Goal: Transaction & Acquisition: Purchase product/service

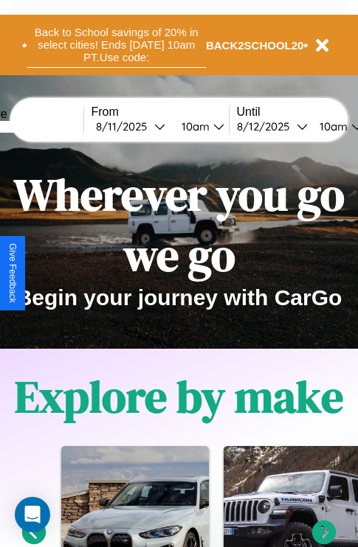
click at [116, 45] on button "Back to School savings of 20% in select cities! Ends 9/1 at 10am PT. Use code:" at bounding box center [116, 45] width 178 height 46
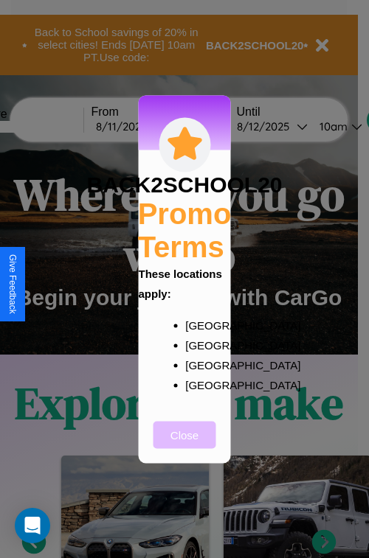
click at [184, 445] on button "Close" at bounding box center [184, 434] width 63 height 27
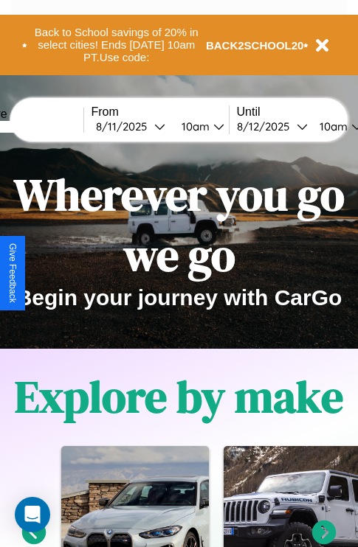
scroll to position [227, 0]
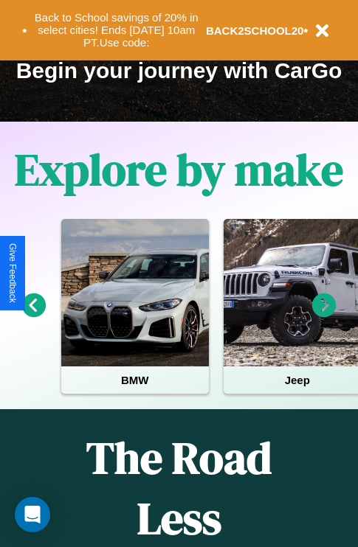
click at [33, 316] on icon at bounding box center [34, 306] width 24 height 24
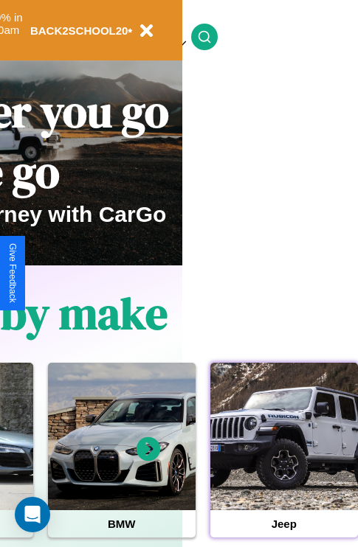
click at [283, 460] on div at bounding box center [284, 437] width 148 height 148
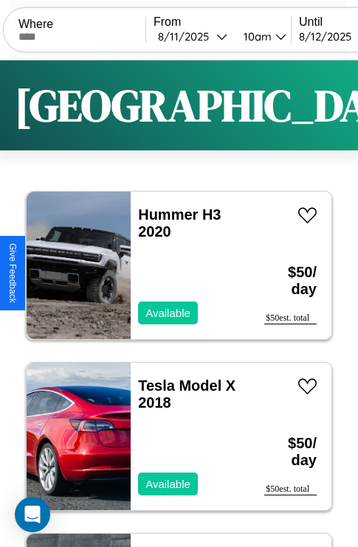
scroll to position [4162, 0]
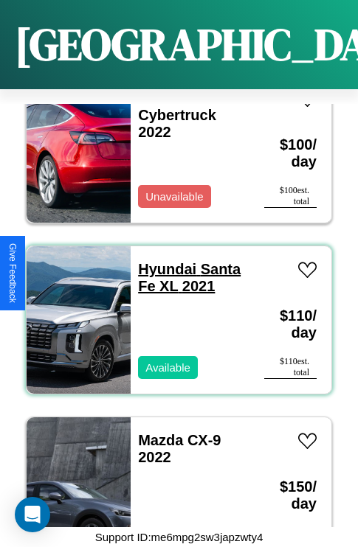
click at [162, 261] on link "Hyundai Santa Fe XL 2021" at bounding box center [189, 277] width 103 height 33
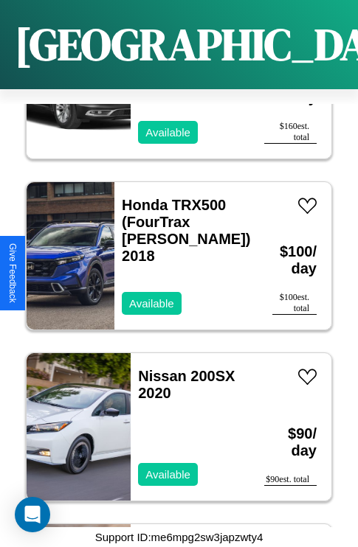
scroll to position [50, 0]
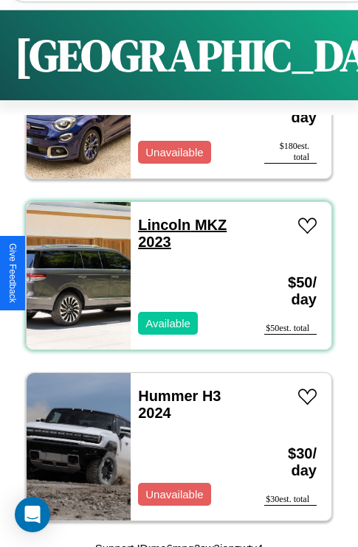
click at [159, 225] on link "Lincoln MKZ 2023" at bounding box center [182, 233] width 89 height 33
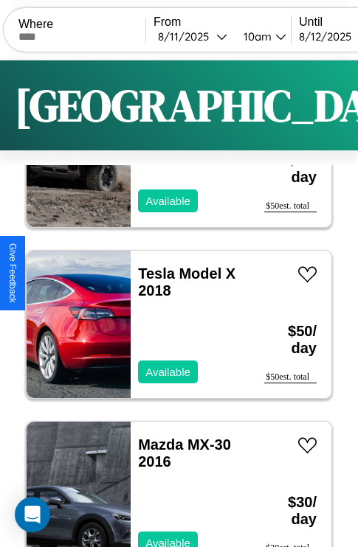
scroll to position [0, 0]
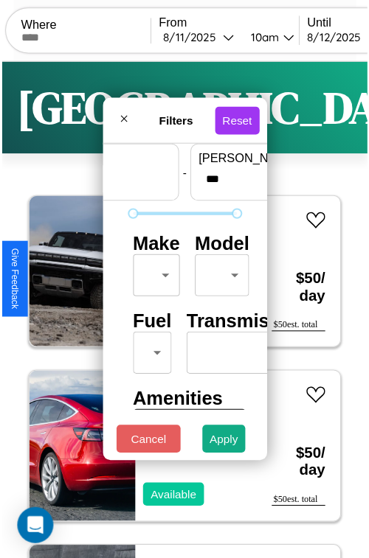
scroll to position [44, 0]
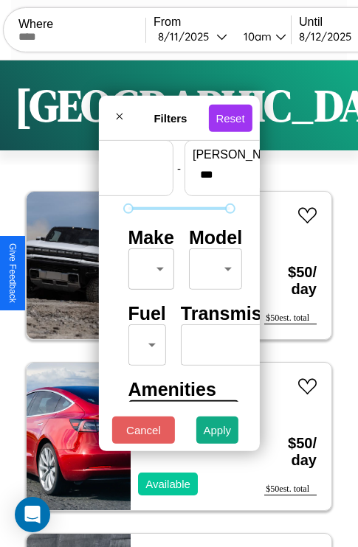
click at [148, 266] on body "CarGo Where From 8 / 11 / 2025 10am Until 8 / 12 / 2025 10am Become a Host Logi…" at bounding box center [179, 304] width 358 height 609
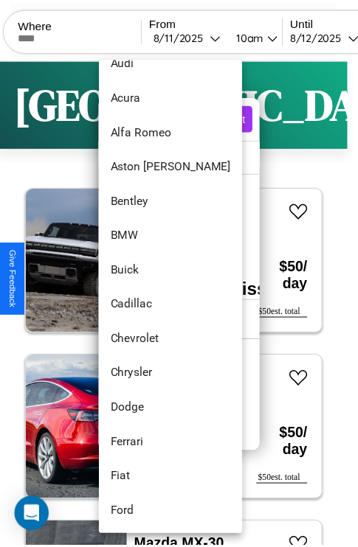
scroll to position [63, 0]
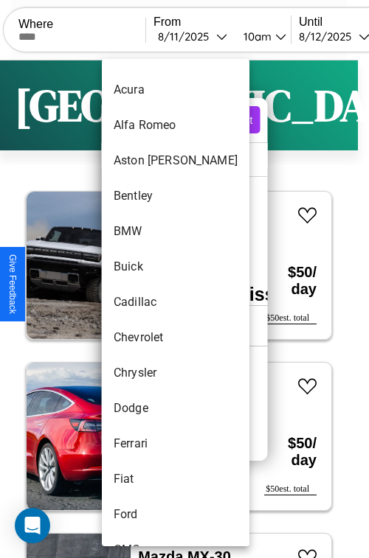
click at [148, 302] on li "Cadillac" at bounding box center [176, 302] width 148 height 35
type input "********"
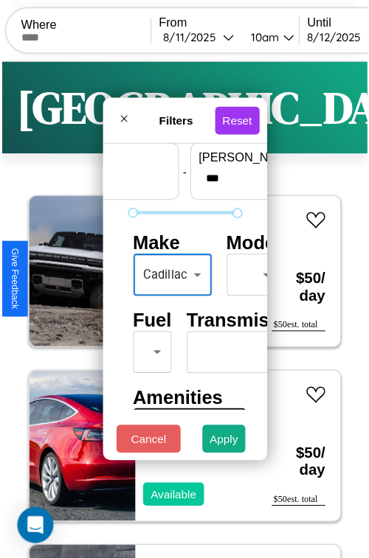
scroll to position [44, 19]
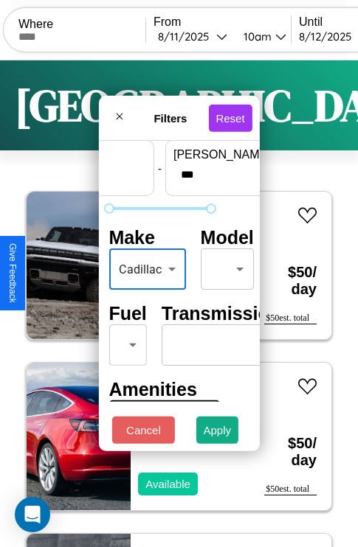
click at [224, 266] on body "CarGo Where From 8 / 11 / 2025 10am Until 8 / 12 / 2025 10am Become a Host Logi…" at bounding box center [179, 304] width 358 height 609
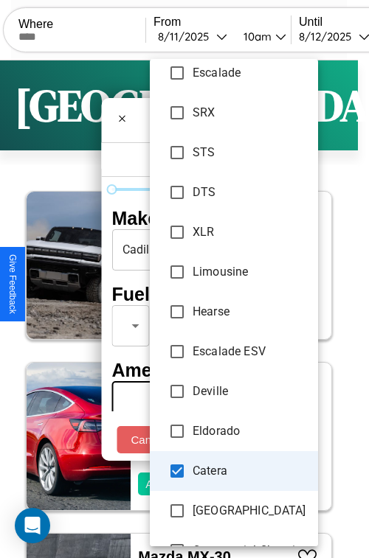
scroll to position [176, 0]
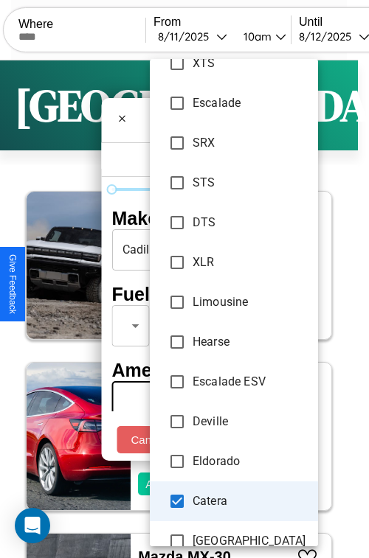
type input "**********"
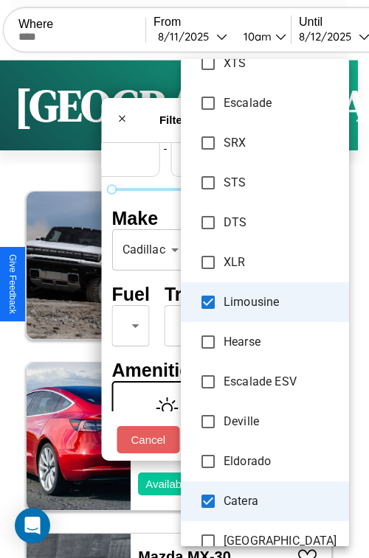
scroll to position [44, 91]
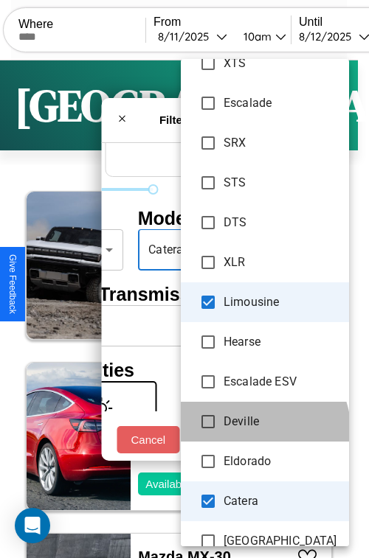
click at [223, 440] on li "Deville" at bounding box center [265, 422] width 168 height 40
type input "***"
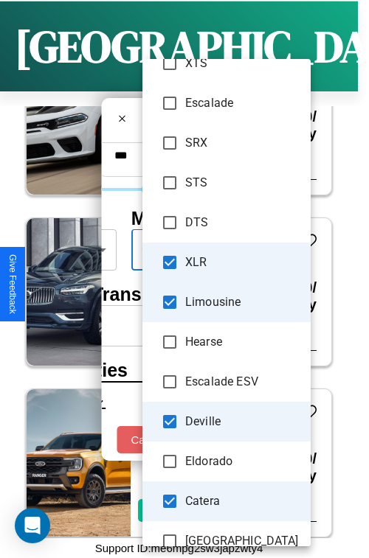
scroll to position [2451, 0]
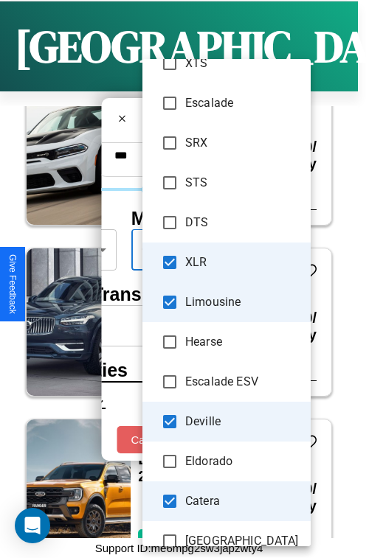
click at [153, 271] on li "XLR" at bounding box center [226, 263] width 168 height 40
type input "**********"
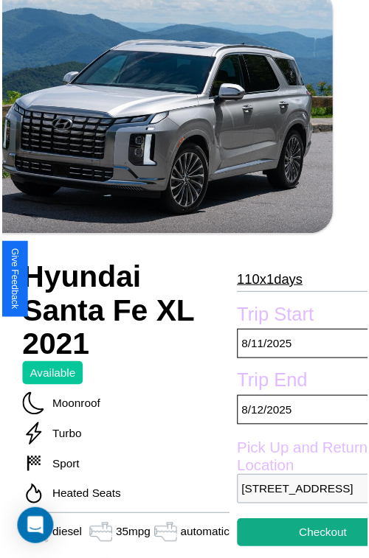
scroll to position [135, 65]
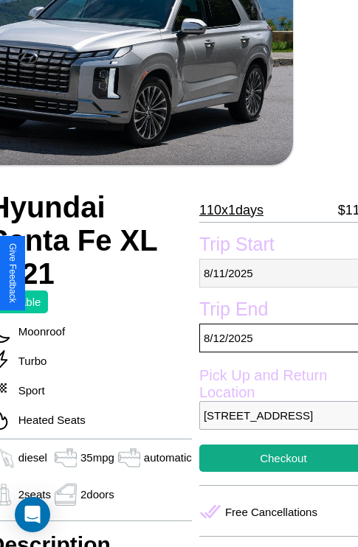
click at [273, 273] on p "[DATE]" at bounding box center [283, 273] width 168 height 29
select select "*"
select select "****"
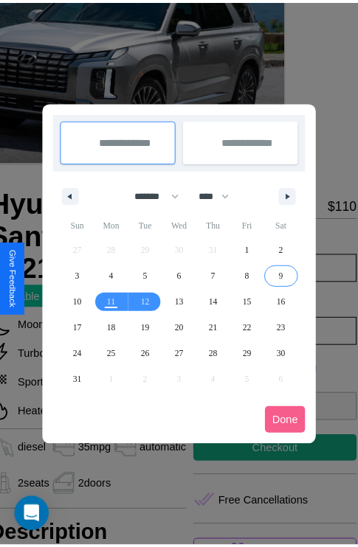
scroll to position [0, 65]
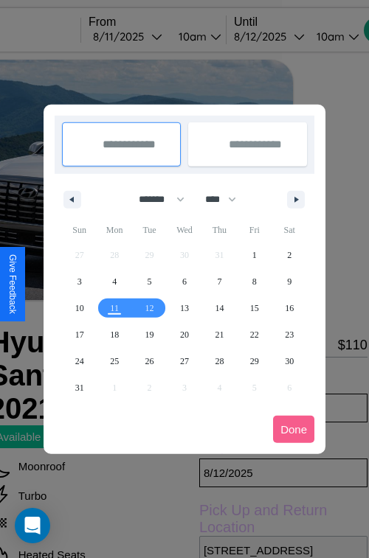
click at [148, 36] on div at bounding box center [184, 279] width 369 height 558
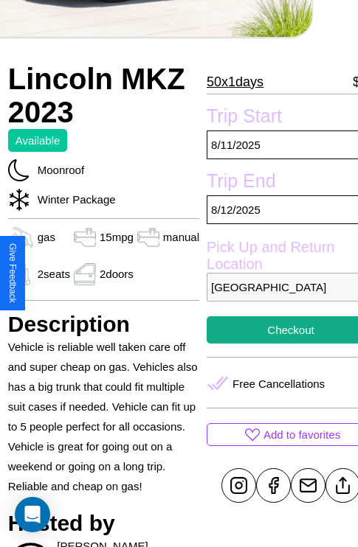
scroll to position [266, 50]
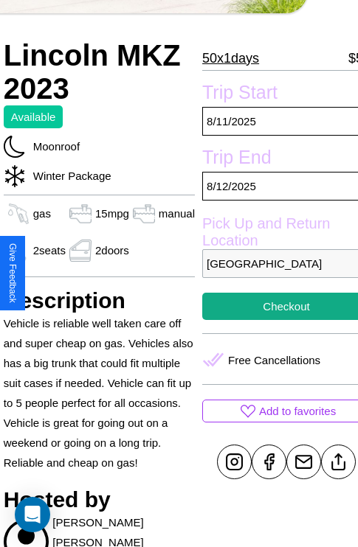
click at [274, 274] on p "1869 Front Street Tokyo 81801 Japan" at bounding box center [286, 263] width 168 height 29
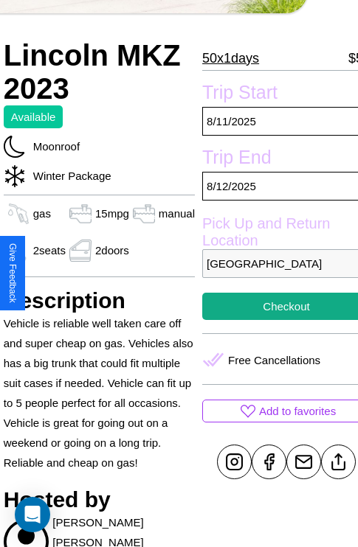
click at [274, 274] on p "1869 Front Street Tokyo 81801 Japan" at bounding box center [286, 263] width 168 height 29
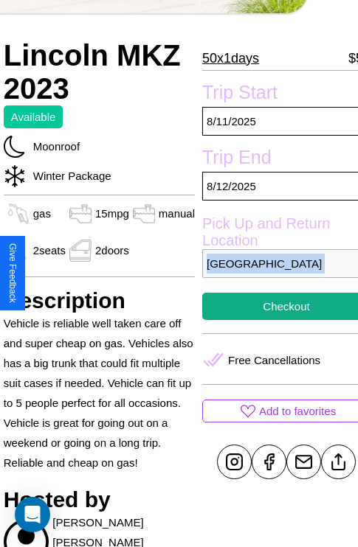
click at [274, 274] on p "1869 Front Street Tokyo 81801 Japan" at bounding box center [286, 263] width 168 height 29
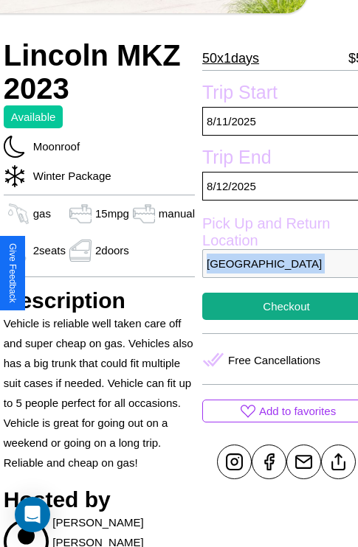
click at [274, 274] on p "1869 Front Street Tokyo 81801 Japan" at bounding box center [286, 263] width 168 height 29
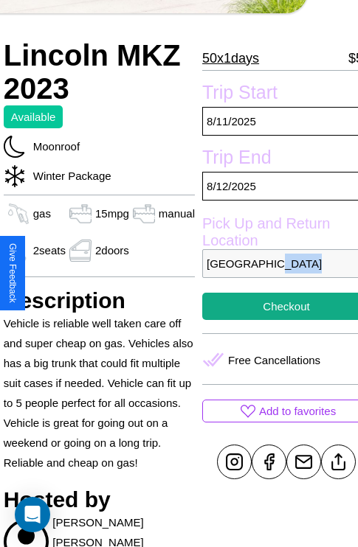
click at [274, 274] on p "1869 Front Street Tokyo 81801 Japan" at bounding box center [286, 263] width 168 height 29
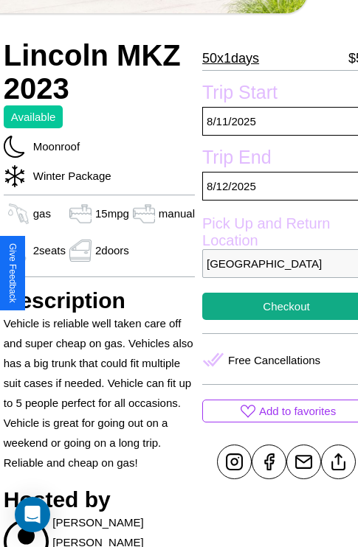
scroll to position [661, 22]
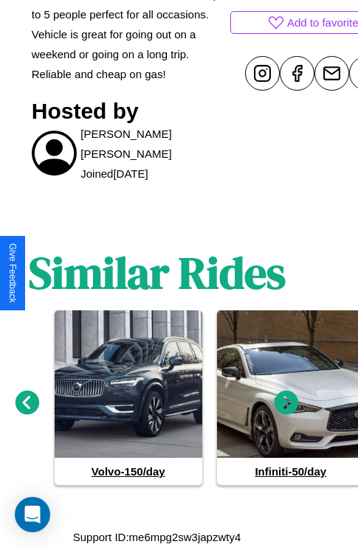
click at [286, 410] on icon at bounding box center [286, 403] width 24 height 24
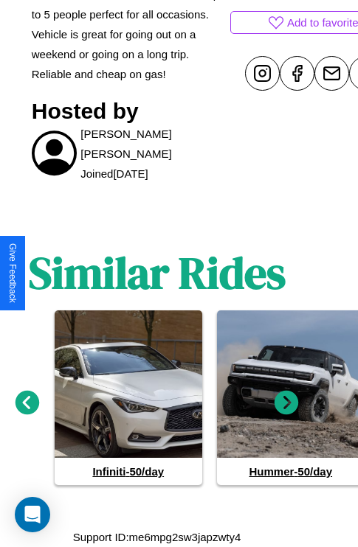
click at [286, 410] on icon at bounding box center [286, 403] width 24 height 24
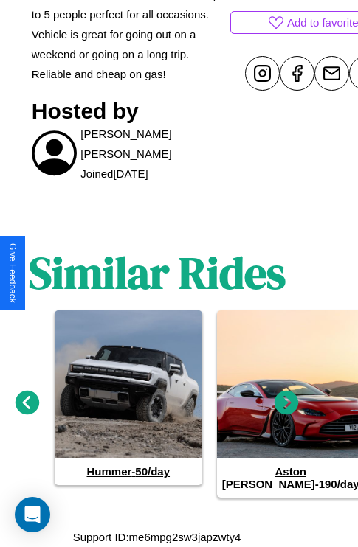
click at [286, 410] on icon at bounding box center [286, 403] width 24 height 24
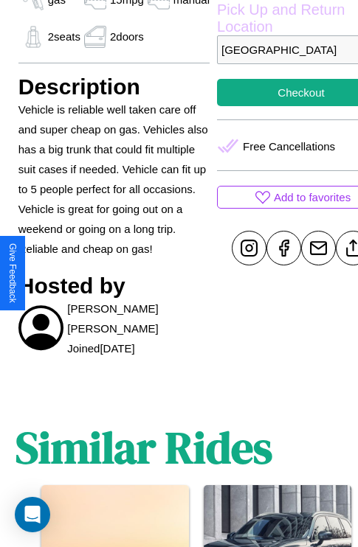
scroll to position [474, 35]
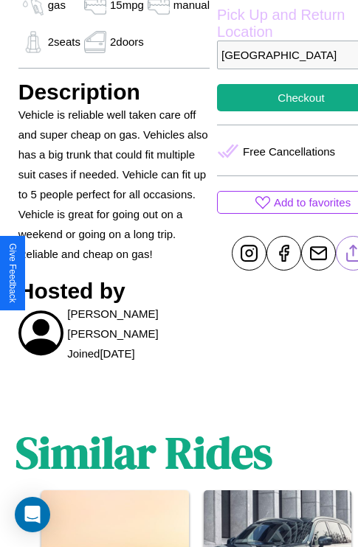
click at [353, 256] on line at bounding box center [353, 251] width 0 height 10
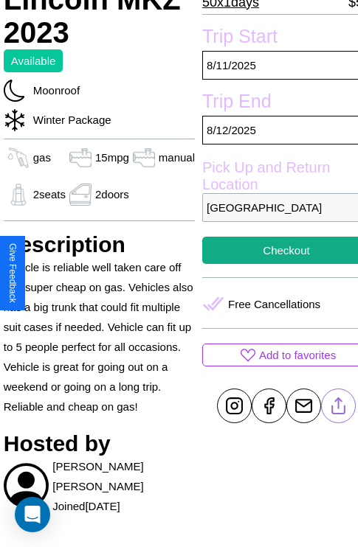
scroll to position [319, 50]
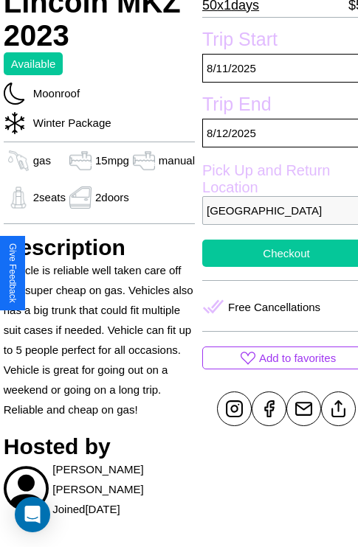
click at [274, 267] on button "Checkout" at bounding box center [286, 253] width 168 height 27
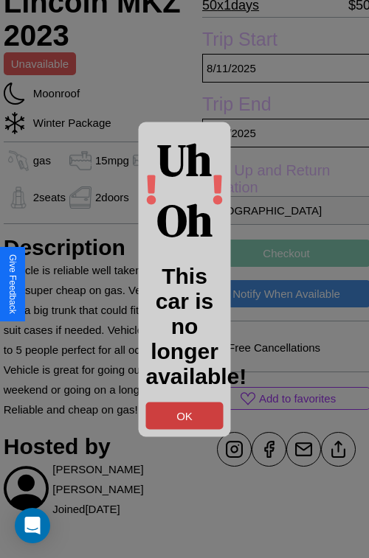
click at [184, 415] on button "OK" at bounding box center [184, 415] width 77 height 27
